Goal: Contribute content

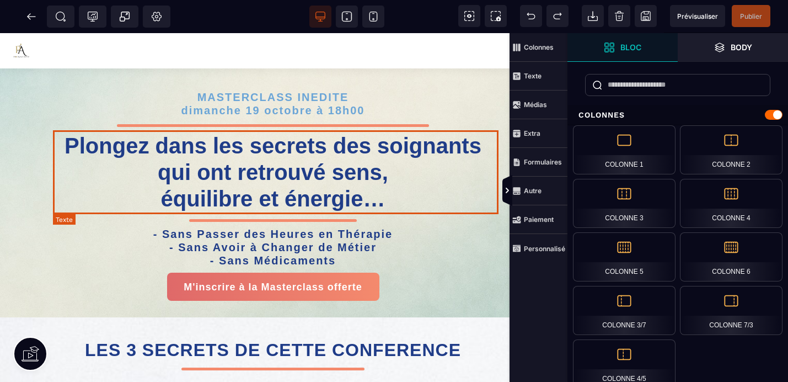
scroll to position [0, 131]
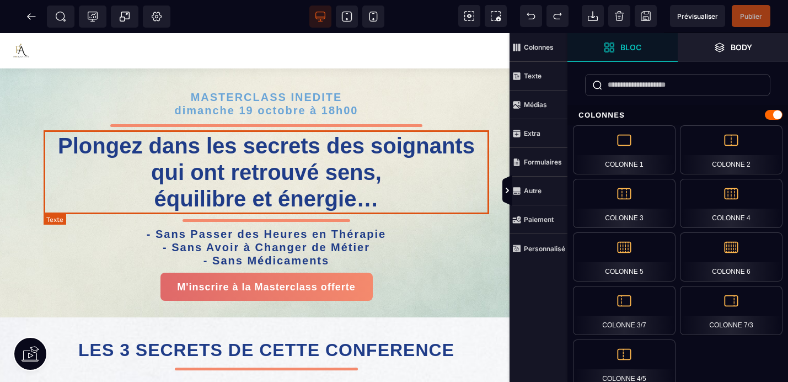
click at [388, 201] on strong "Plongez dans les secrets des soignants qui ont retrouvé sens, équilibre et éner…" at bounding box center [266, 172] width 417 height 77
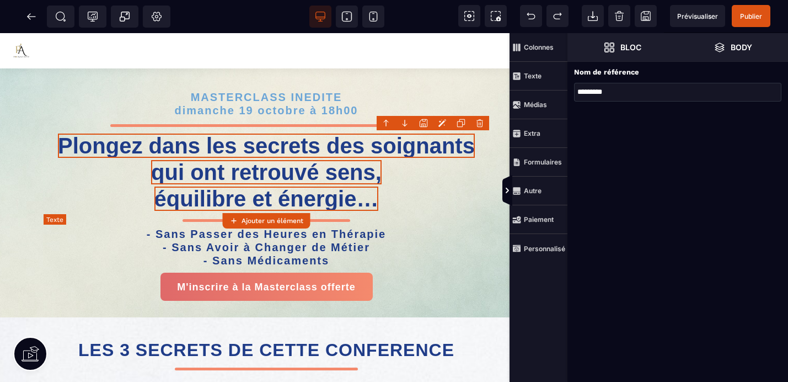
click at [385, 202] on strong "Plongez dans les secrets des soignants qui ont retrouvé sens, équilibre et éner…" at bounding box center [266, 172] width 417 height 77
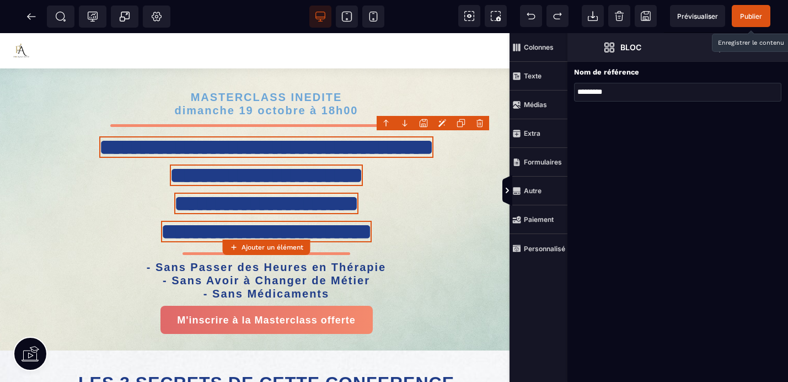
click at [751, 10] on span "Publier" at bounding box center [751, 16] width 39 height 22
click at [694, 13] on span "Prévisualiser" at bounding box center [698, 16] width 41 height 8
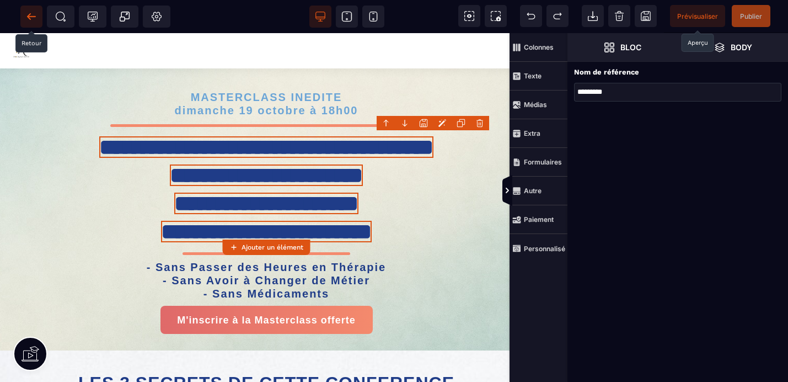
click at [35, 15] on icon at bounding box center [31, 16] width 11 height 11
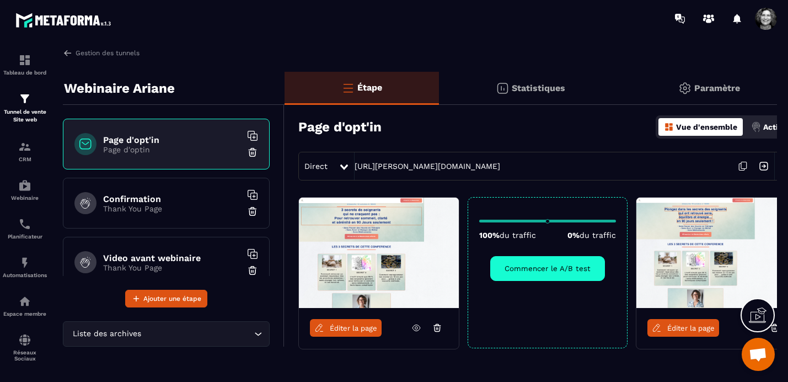
click at [355, 330] on span "Éditer la page" at bounding box center [353, 328] width 47 height 8
